Goal: Navigation & Orientation: Go to known website

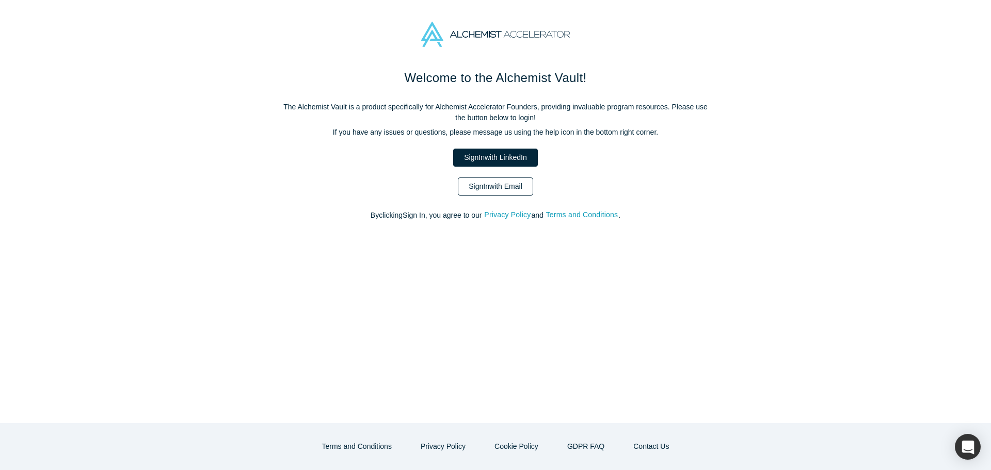
click at [487, 189] on link "Sign In with Email" at bounding box center [495, 187] width 75 height 18
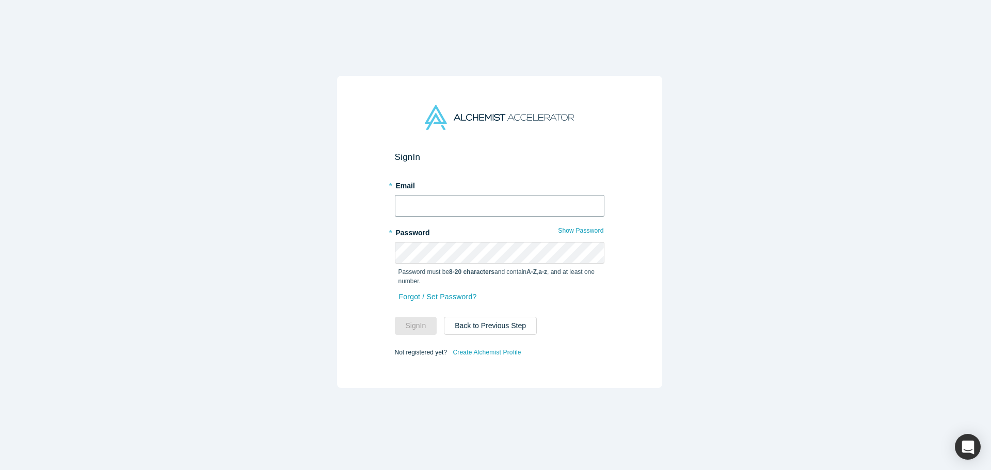
type input "[PERSON_NAME][EMAIL_ADDRESS][DOMAIN_NAME]"
click at [430, 317] on button "Sign In" at bounding box center [416, 326] width 42 height 18
